Goal: Task Accomplishment & Management: Manage account settings

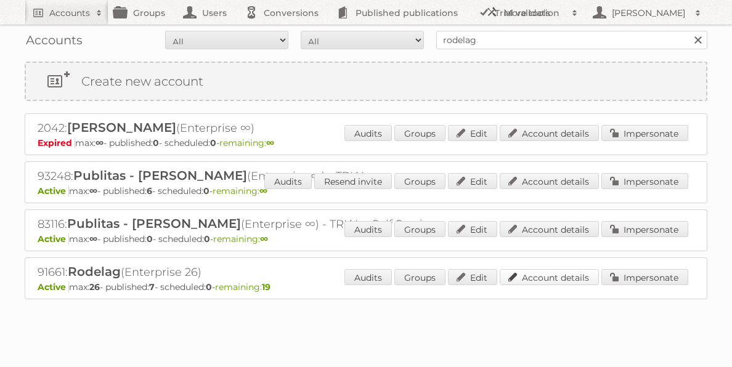
click at [569, 277] on link "Account details" at bounding box center [549, 277] width 99 height 16
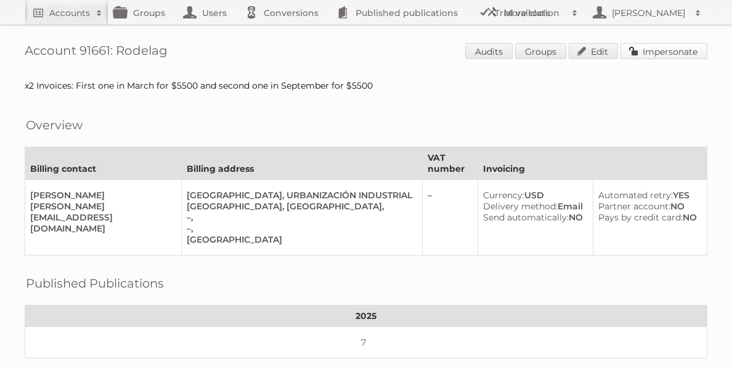
click at [674, 54] on link "Impersonate" at bounding box center [663, 51] width 87 height 16
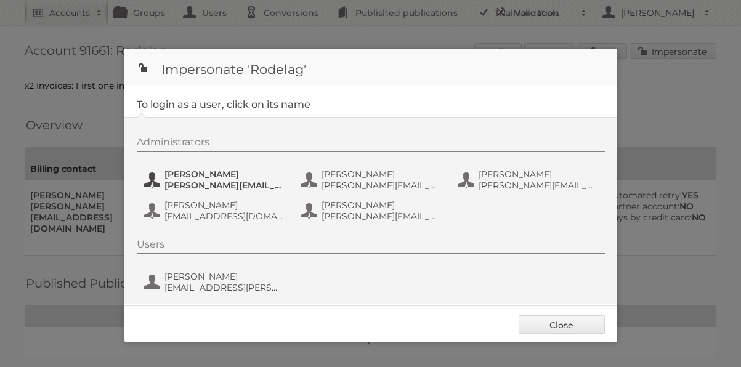
click at [205, 171] on span "[PERSON_NAME]" at bounding box center [224, 174] width 120 height 11
